Goal: Check status: Check status

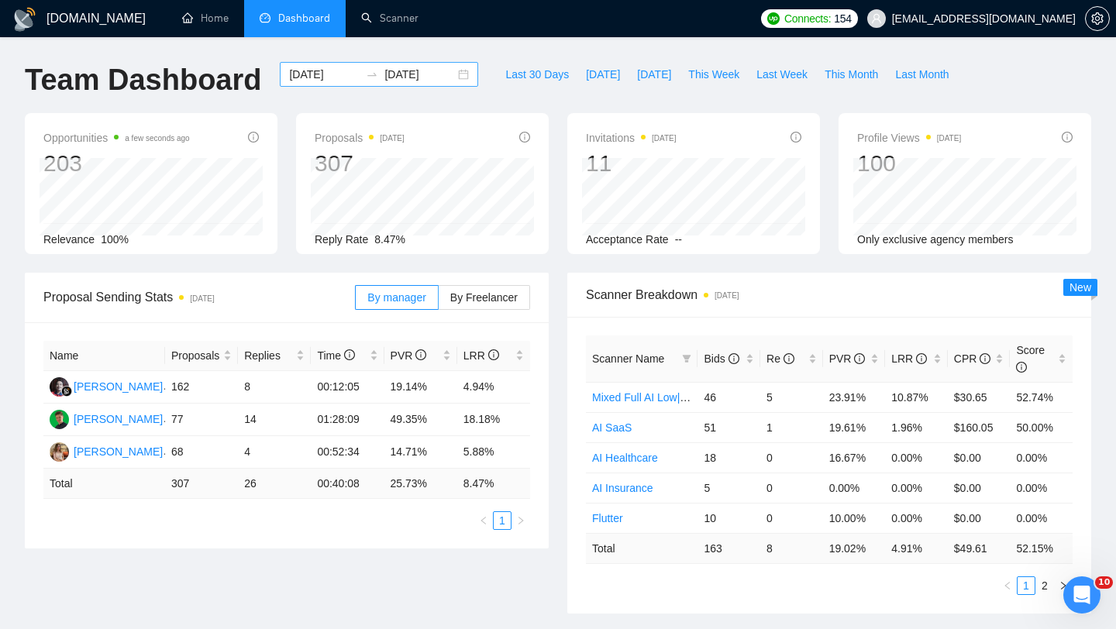
click at [431, 85] on div "[DATE] [DATE]" at bounding box center [379, 74] width 198 height 25
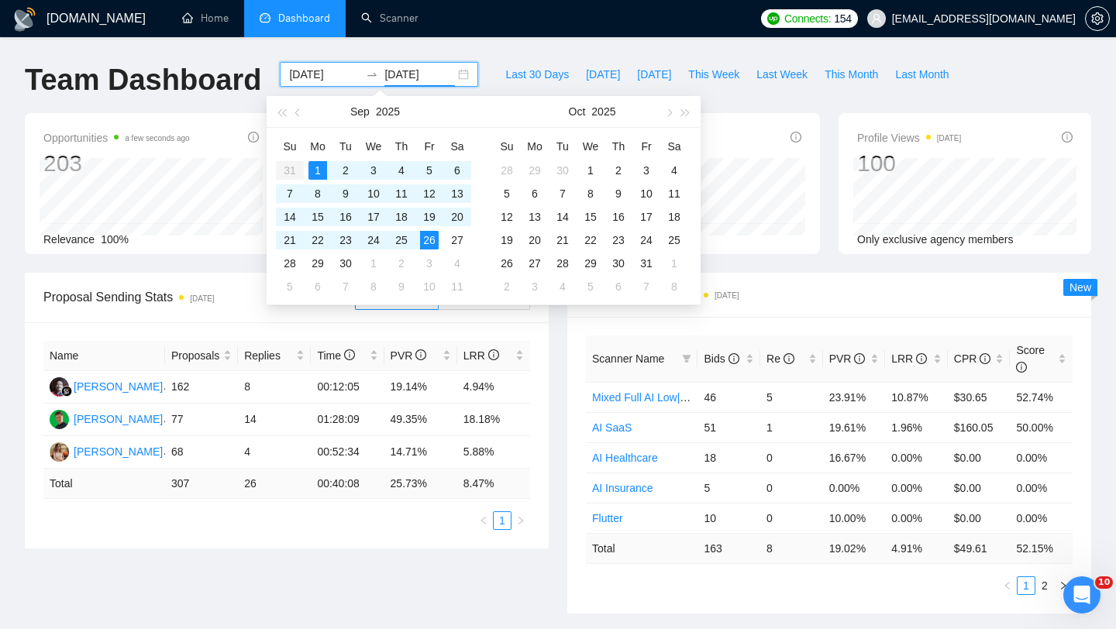
click at [431, 80] on input "[DATE]" at bounding box center [419, 74] width 71 height 17
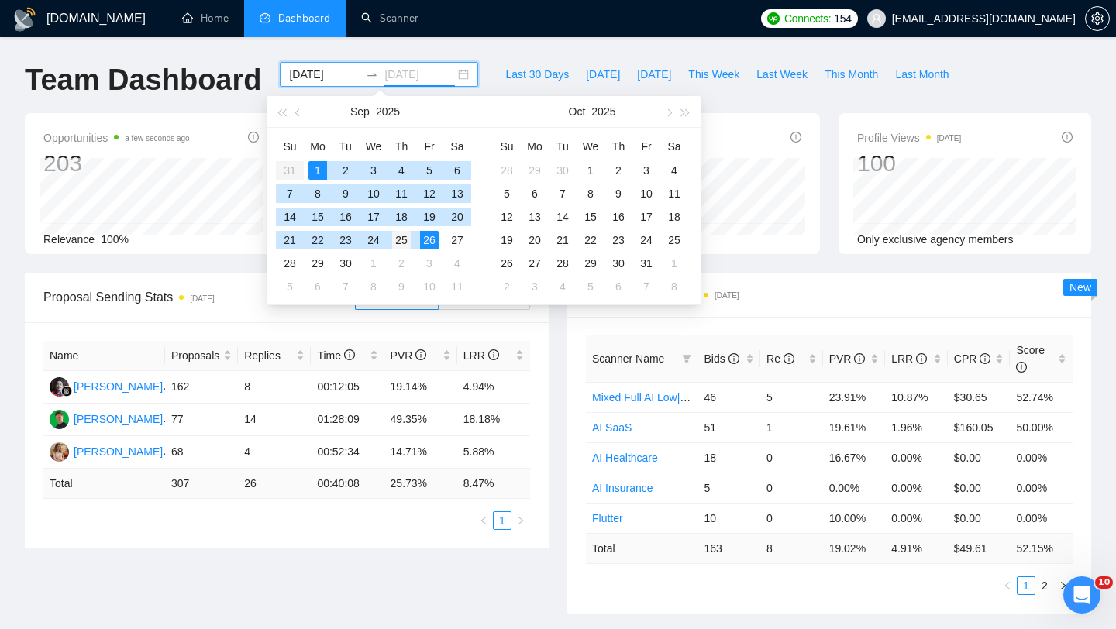
type input "[DATE]"
click at [393, 238] on div "25" at bounding box center [401, 240] width 19 height 19
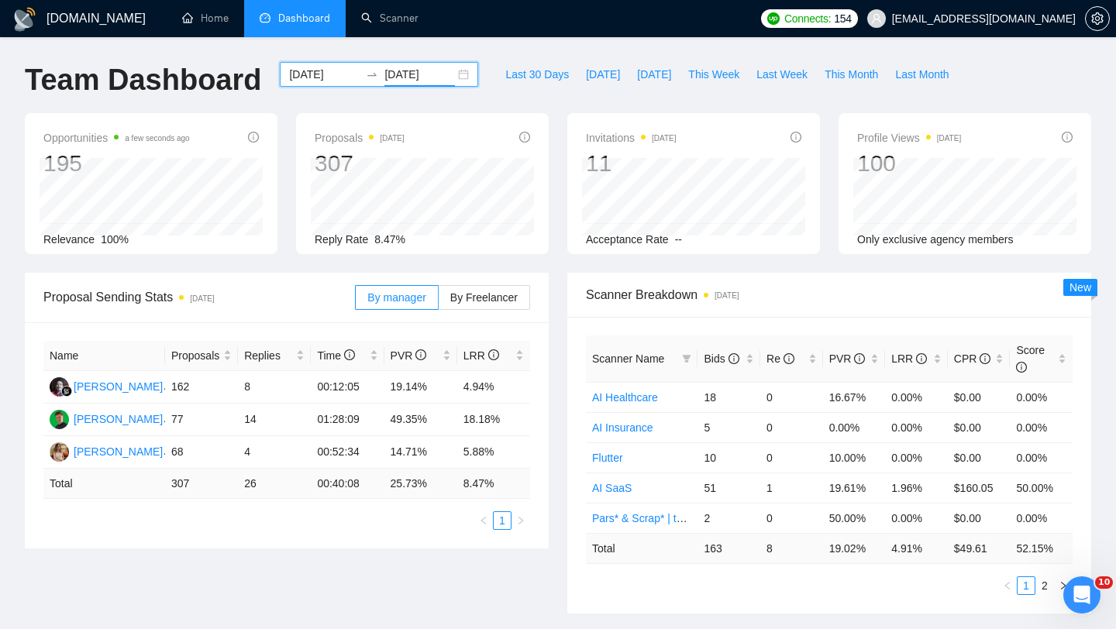
click at [453, 81] on div "[DATE] [DATE]" at bounding box center [379, 74] width 198 height 25
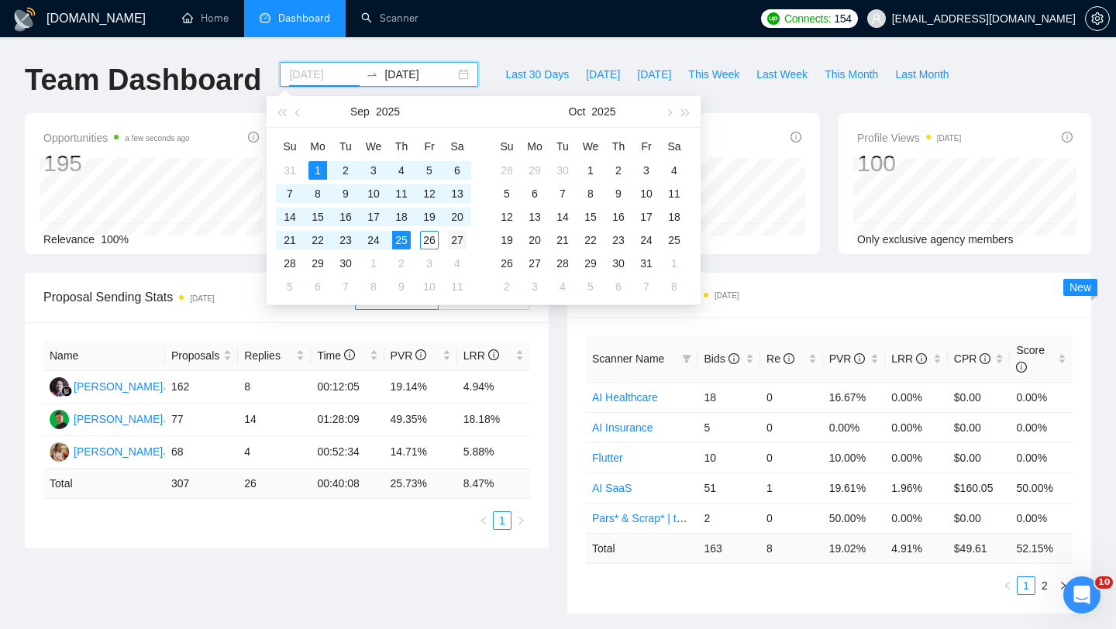
type input "[DATE]"
click at [452, 238] on div "27" at bounding box center [457, 240] width 19 height 19
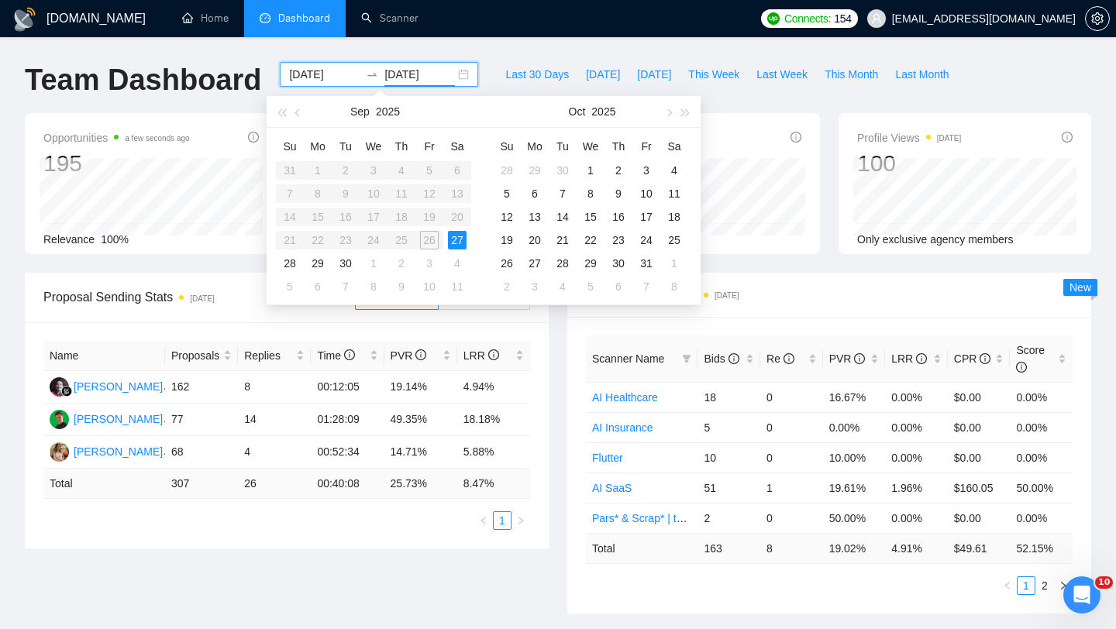
type input "[DATE]"
click at [325, 73] on input "[DATE]" at bounding box center [324, 74] width 71 height 17
type input "[DATE]"
click at [322, 170] on div "1" at bounding box center [317, 170] width 19 height 19
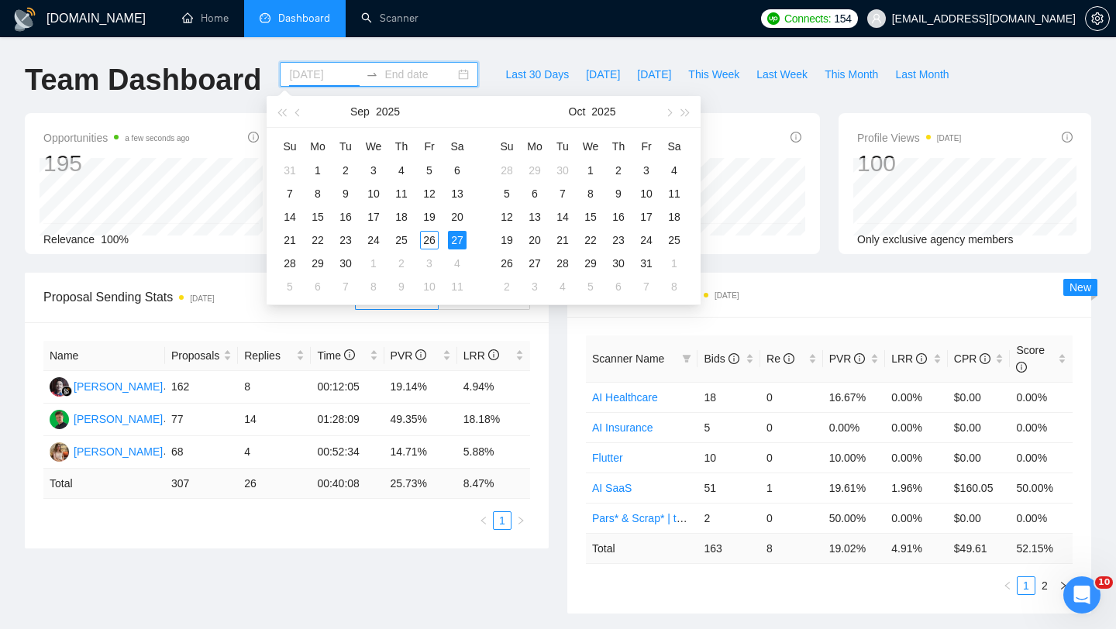
type input "[DATE]"
click at [396, 191] on div "11" at bounding box center [401, 193] width 19 height 19
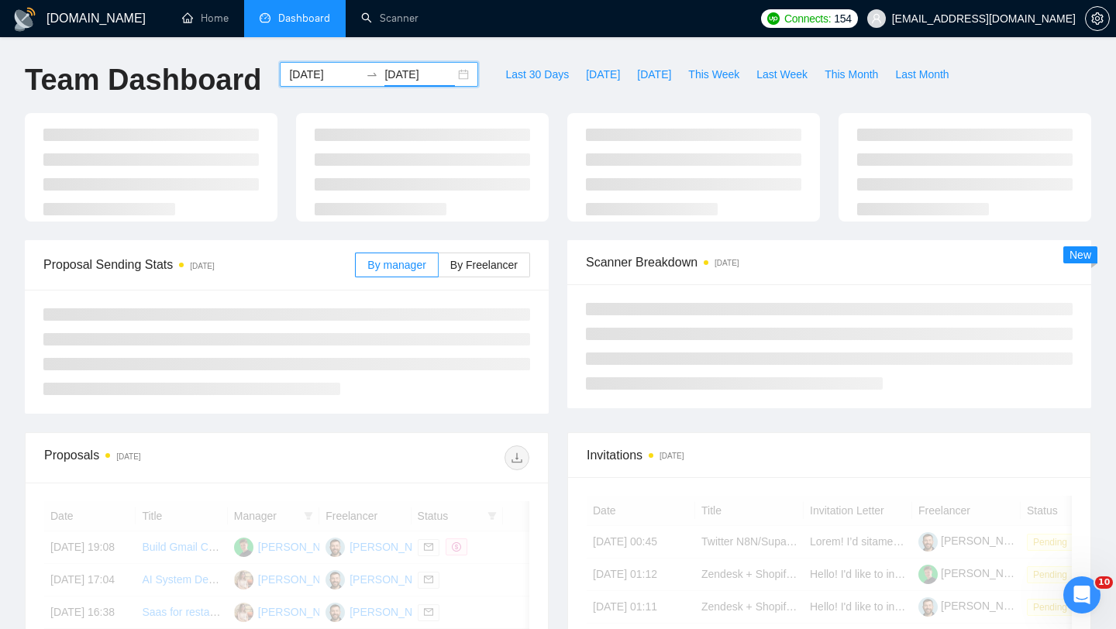
click at [323, 79] on input "[DATE]" at bounding box center [324, 74] width 71 height 17
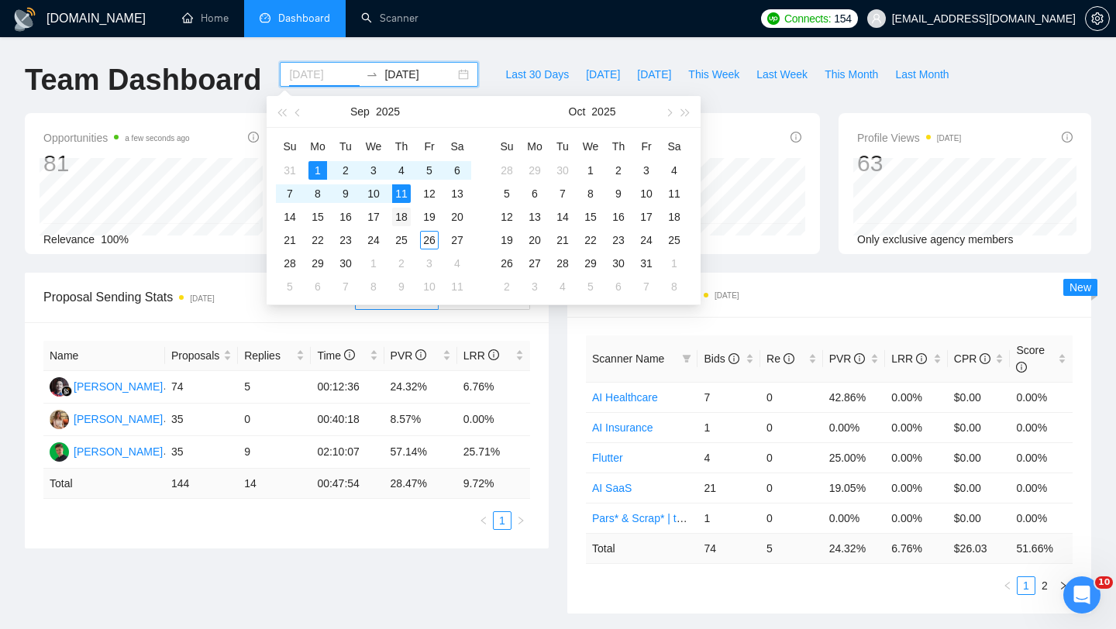
type input "[DATE]"
click at [398, 217] on div "18" at bounding box center [401, 217] width 19 height 19
click at [454, 67] on div "[DATE]" at bounding box center [379, 74] width 198 height 25
type input "[DATE]"
click at [433, 245] on div "26" at bounding box center [429, 240] width 19 height 19
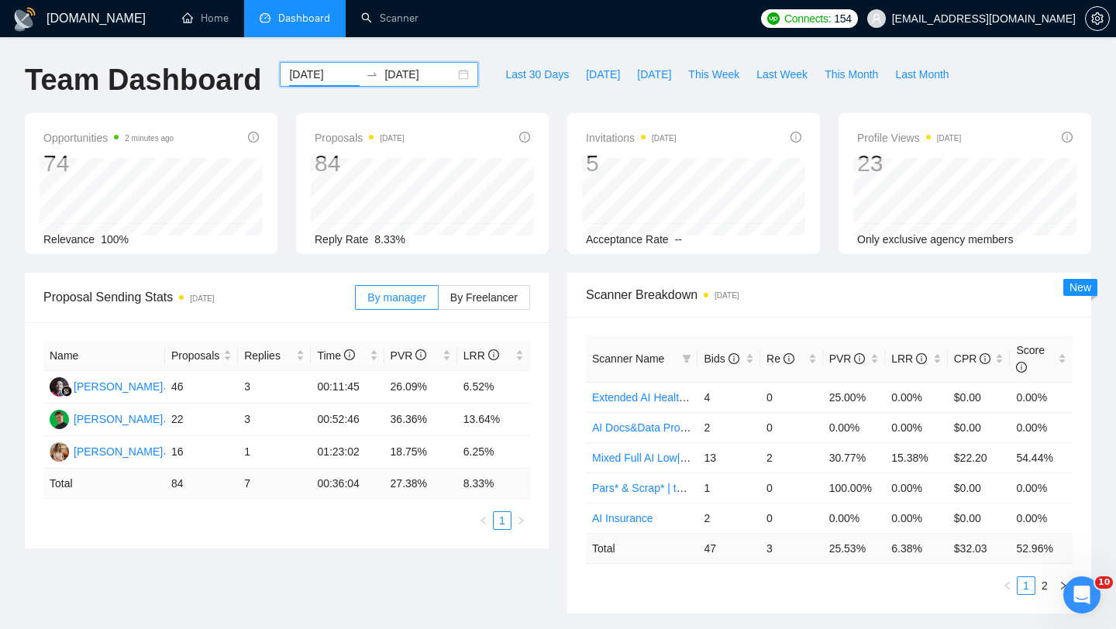
click at [318, 79] on input "2025-09-18" at bounding box center [324, 74] width 71 height 17
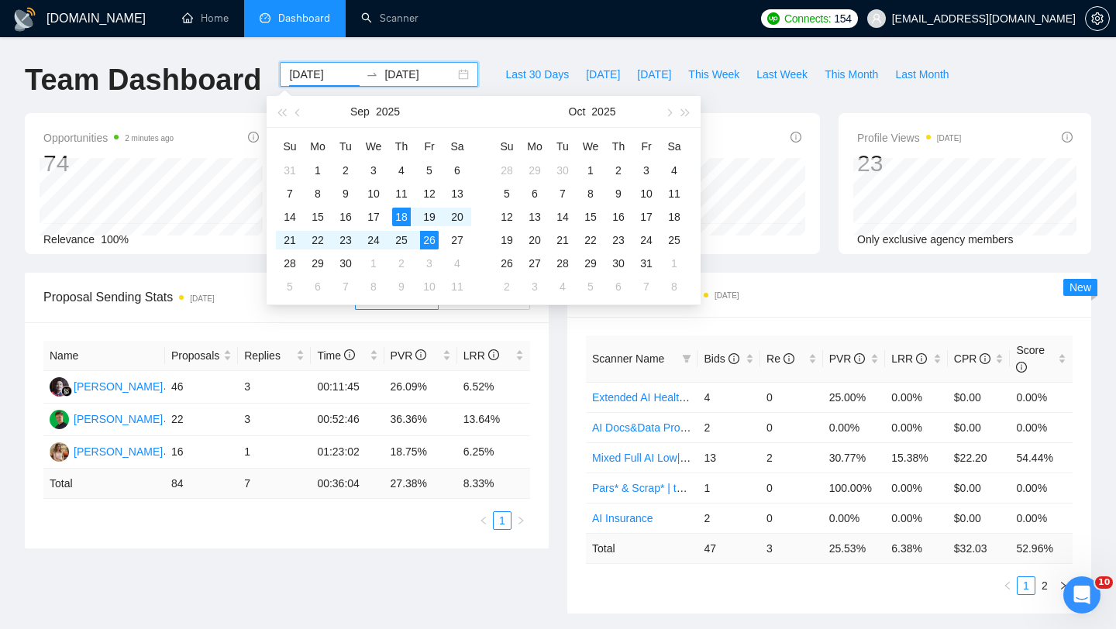
type input "2025-09-18"
click at [334, 47] on div "GigRadar.io Home Dashboard Scanner Connects: 154 miro@novicore.net Team Dashboa…" at bounding box center [558, 622] width 1116 height 1245
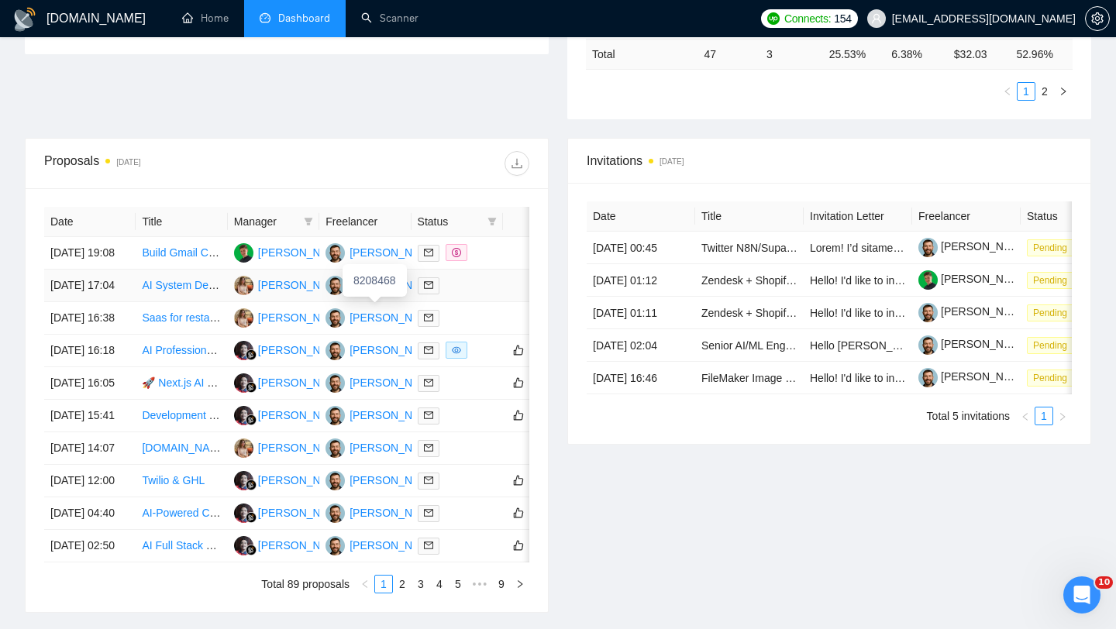
scroll to position [506, 0]
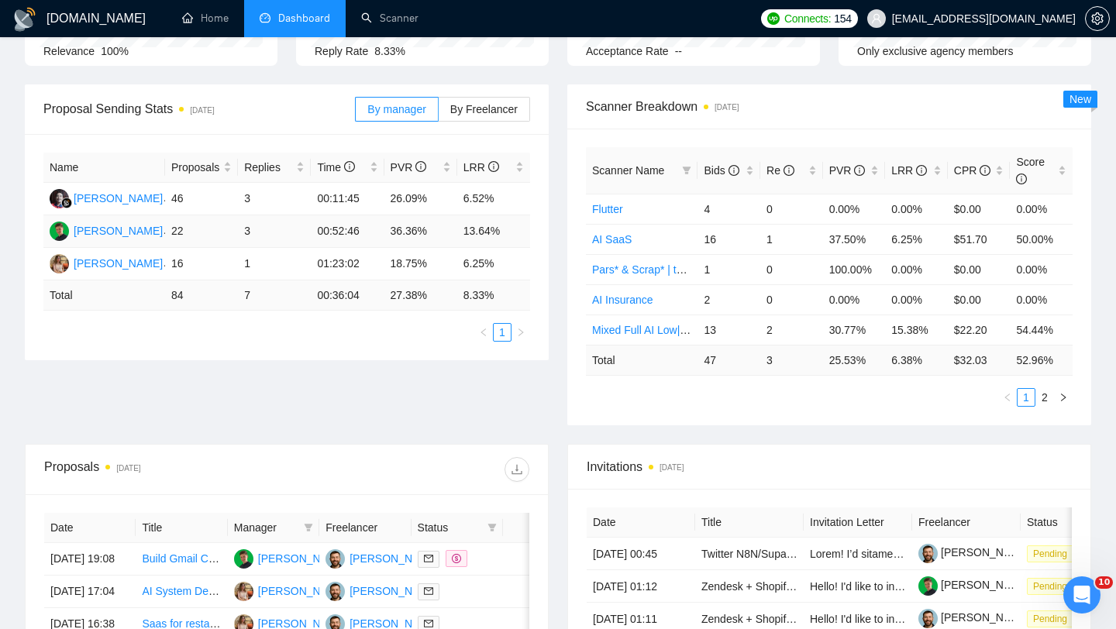
scroll to position [434, 0]
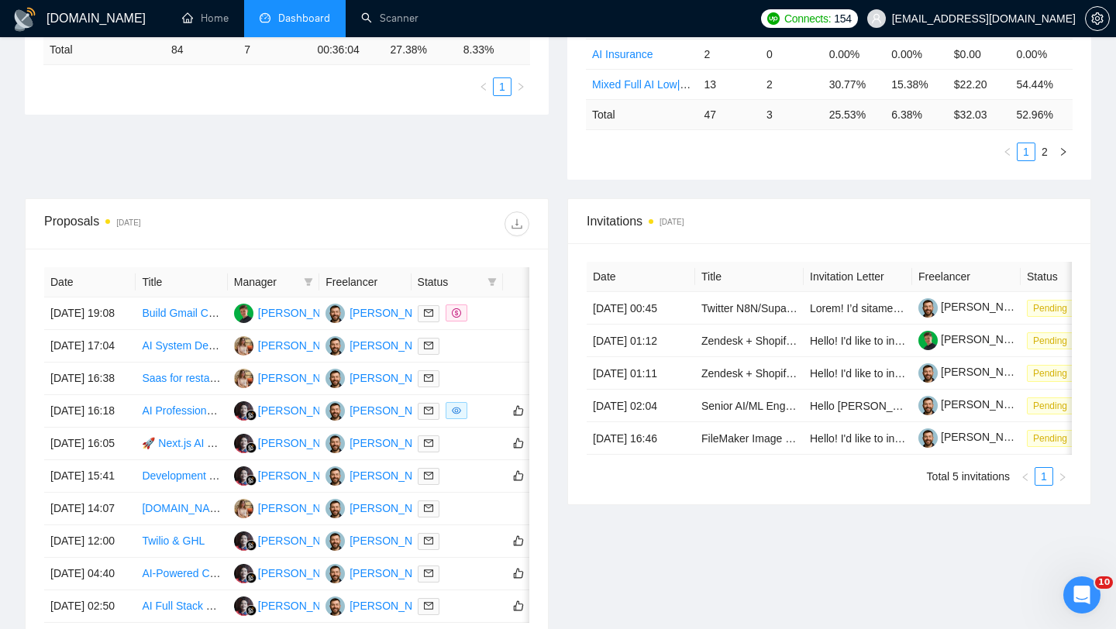
click at [268, 22] on icon "dashboard" at bounding box center [265, 18] width 11 height 10
click at [267, 19] on icon "dashboard" at bounding box center [265, 17] width 11 height 11
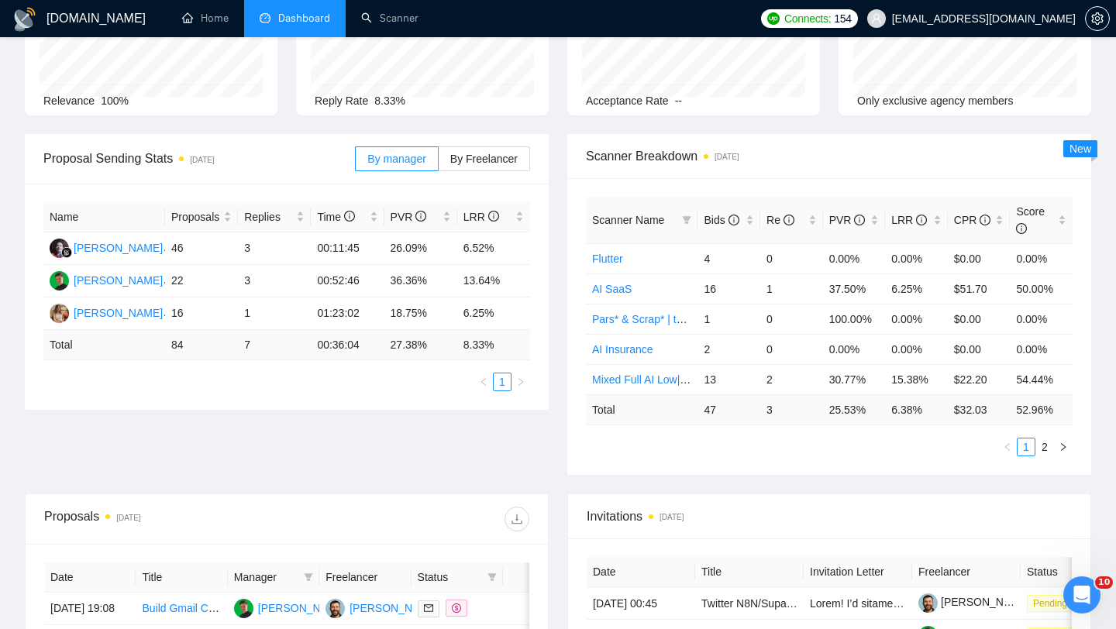
click at [293, 12] on span "Dashboard" at bounding box center [304, 18] width 52 height 13
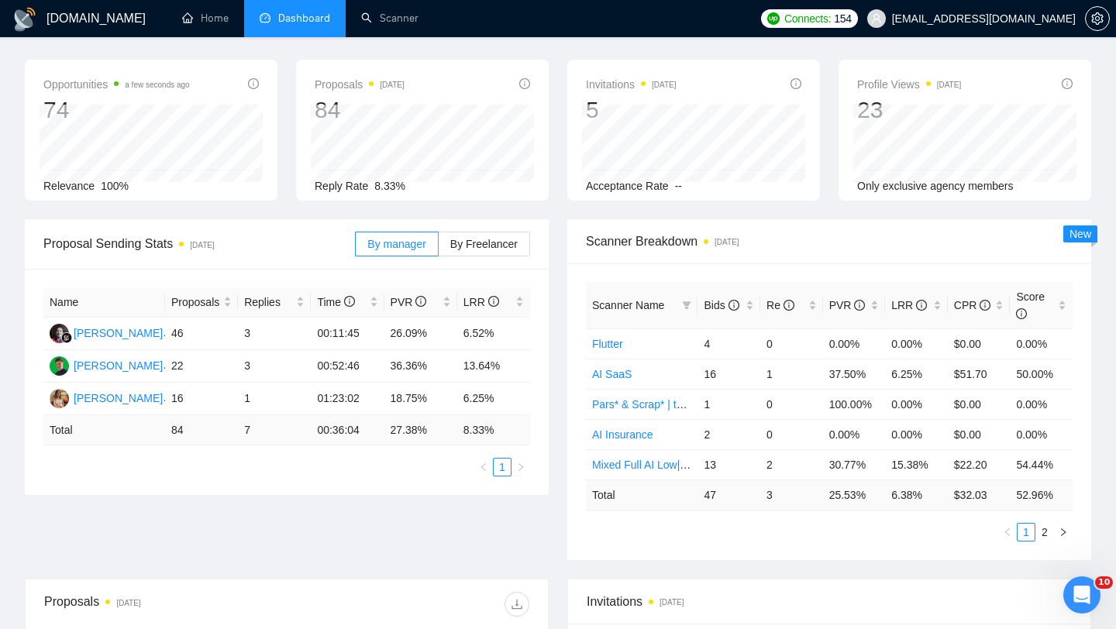
scroll to position [0, 0]
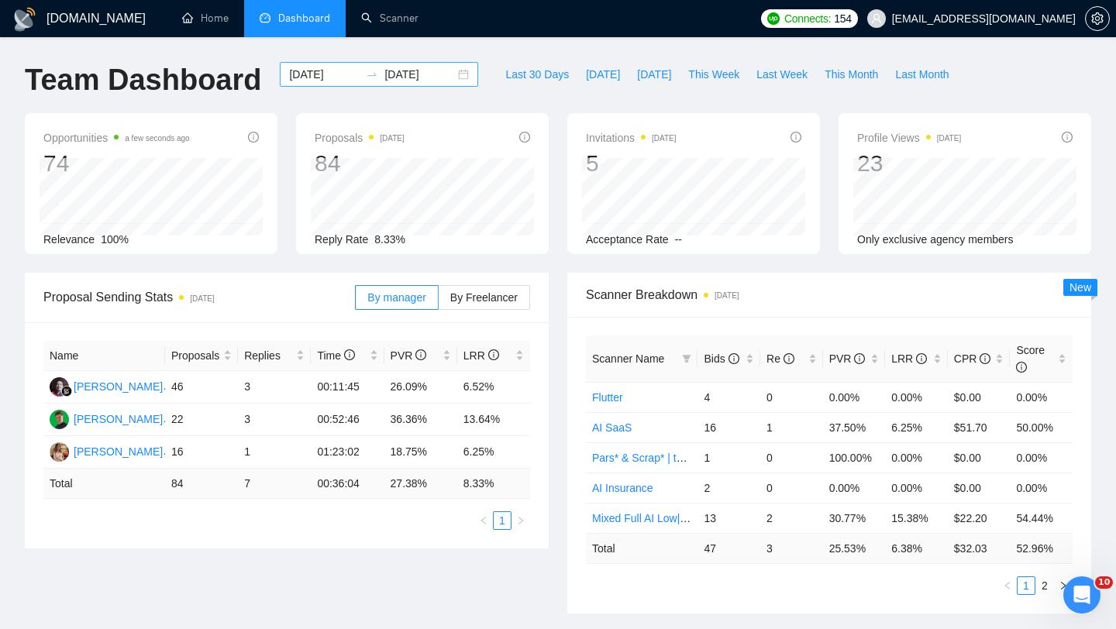
click at [449, 74] on div "2025-09-18 2025-09-26" at bounding box center [379, 74] width 198 height 25
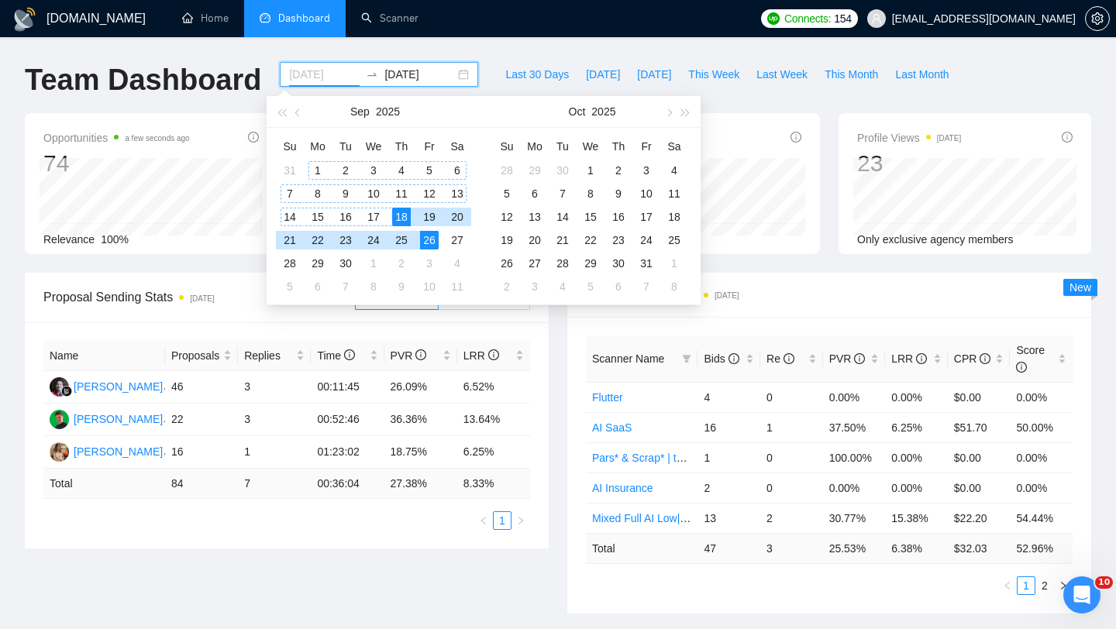
type input "2025-09-18"
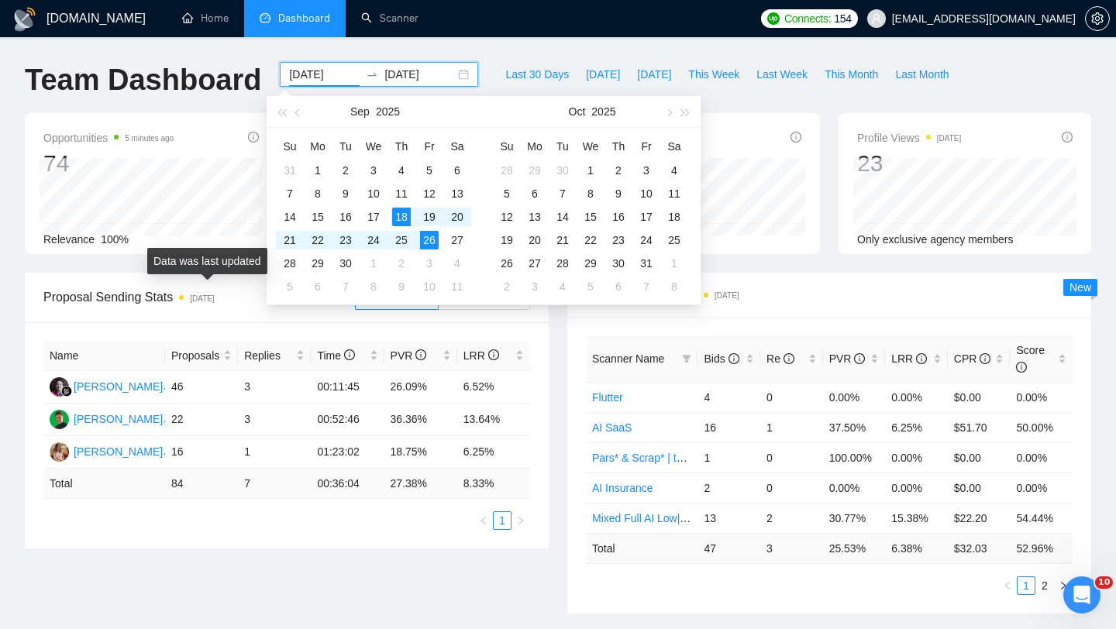
click at [210, 279] on div "Data was last updated" at bounding box center [207, 266] width 120 height 37
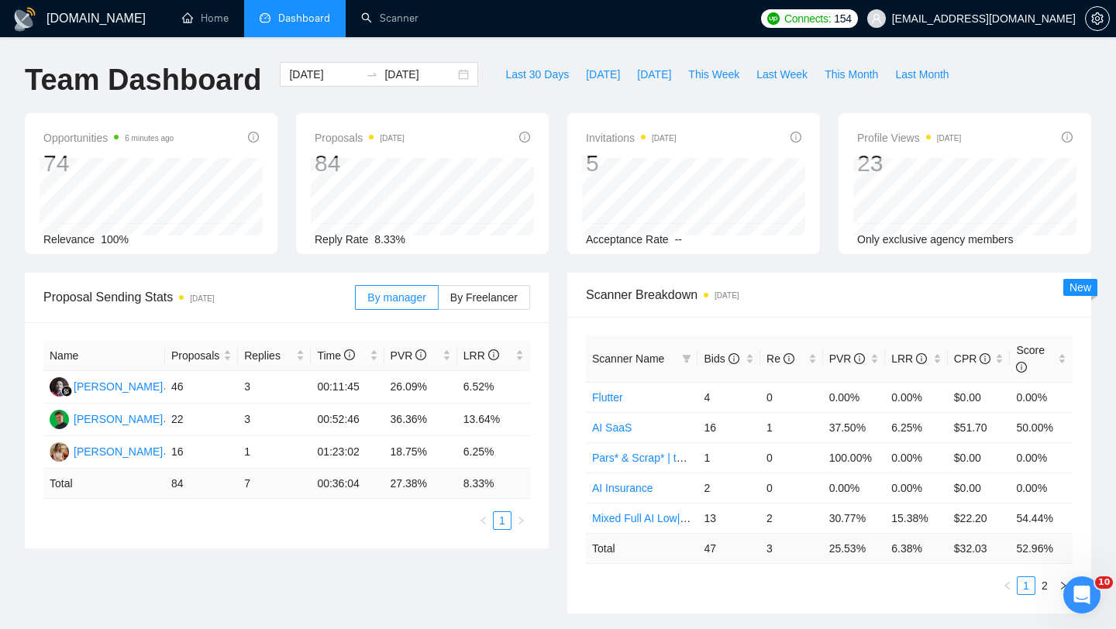
click at [831, 15] on span "Connects:" at bounding box center [807, 18] width 46 height 17
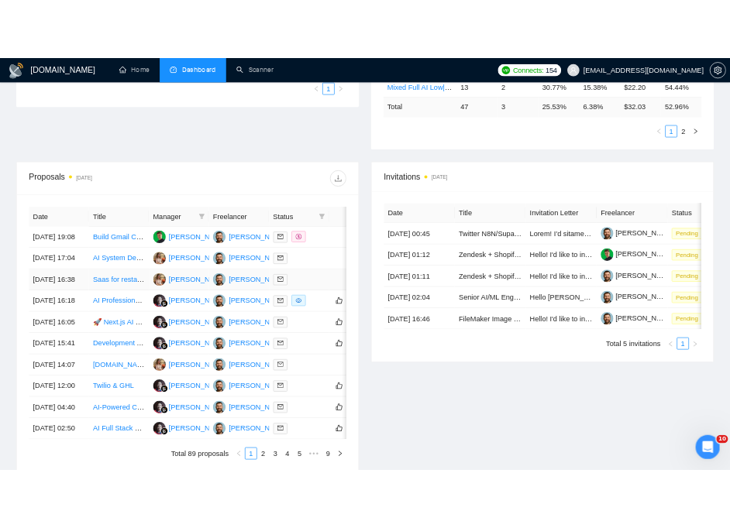
scroll to position [511, 0]
